Goal: Transaction & Acquisition: Obtain resource

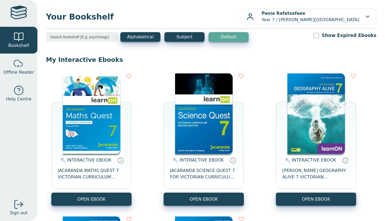
click at [340, 131] on img at bounding box center [317, 113] width 58 height 80
click at [115, 199] on button "OPEN EBOOK" at bounding box center [91, 198] width 80 height 13
